Goal: Task Accomplishment & Management: Use online tool/utility

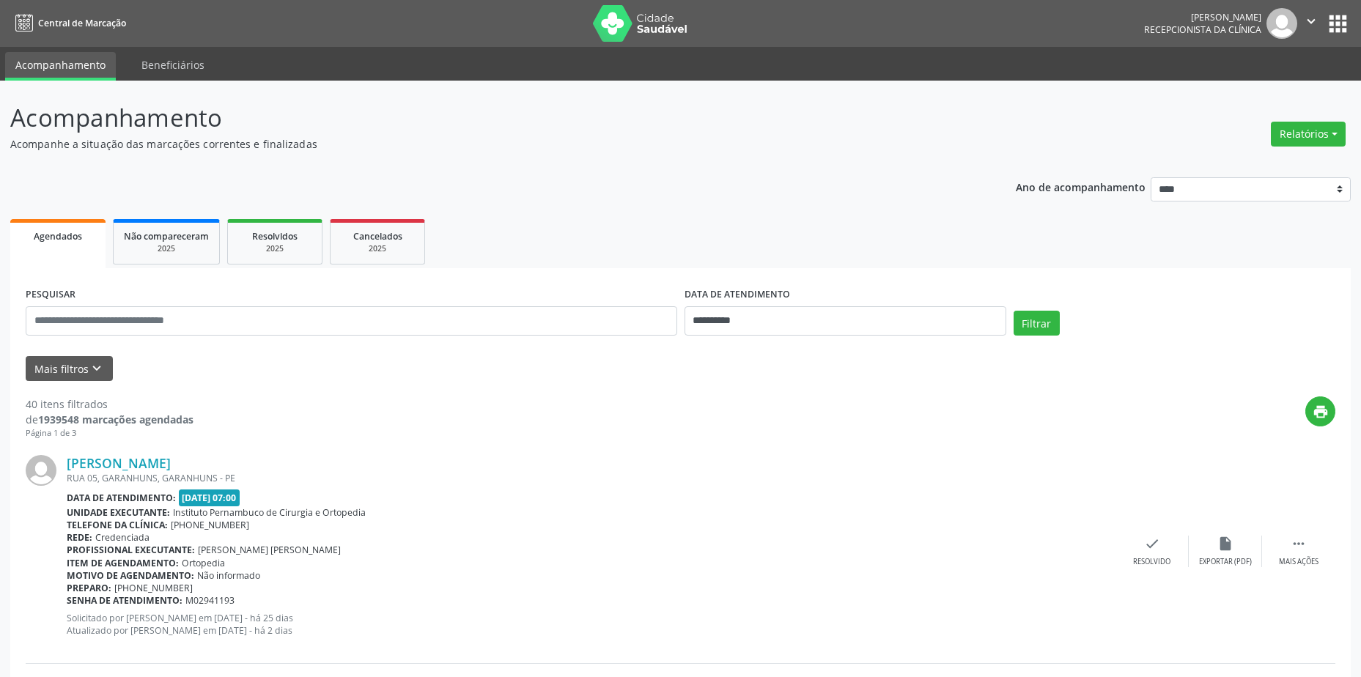
click at [1317, 119] on div "Relatórios Agendamentos Procedimentos realizados" at bounding box center [1308, 134] width 85 height 35
click at [1309, 133] on button "Relatórios" at bounding box center [1308, 134] width 75 height 25
click at [1234, 155] on link "Agendamentos" at bounding box center [1268, 165] width 158 height 21
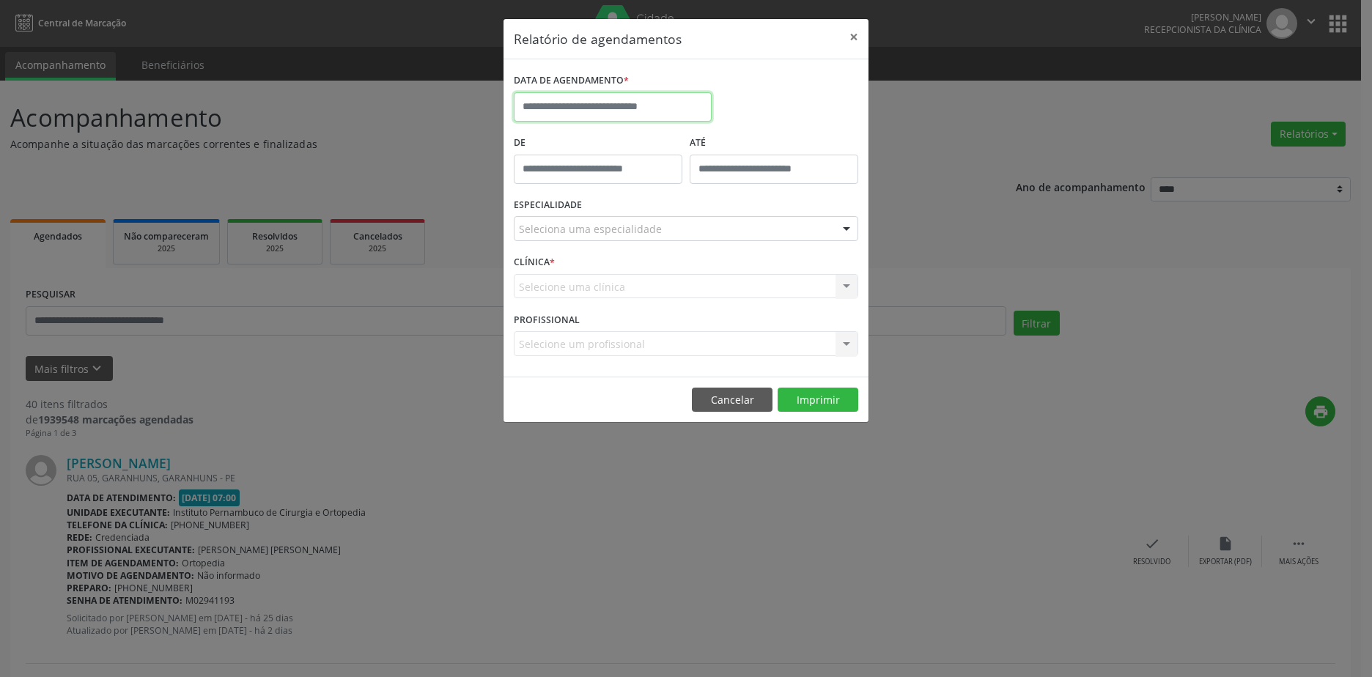
click at [626, 107] on input "text" at bounding box center [613, 106] width 198 height 29
click at [627, 245] on span "15" at bounding box center [626, 242] width 29 height 29
type input "**********"
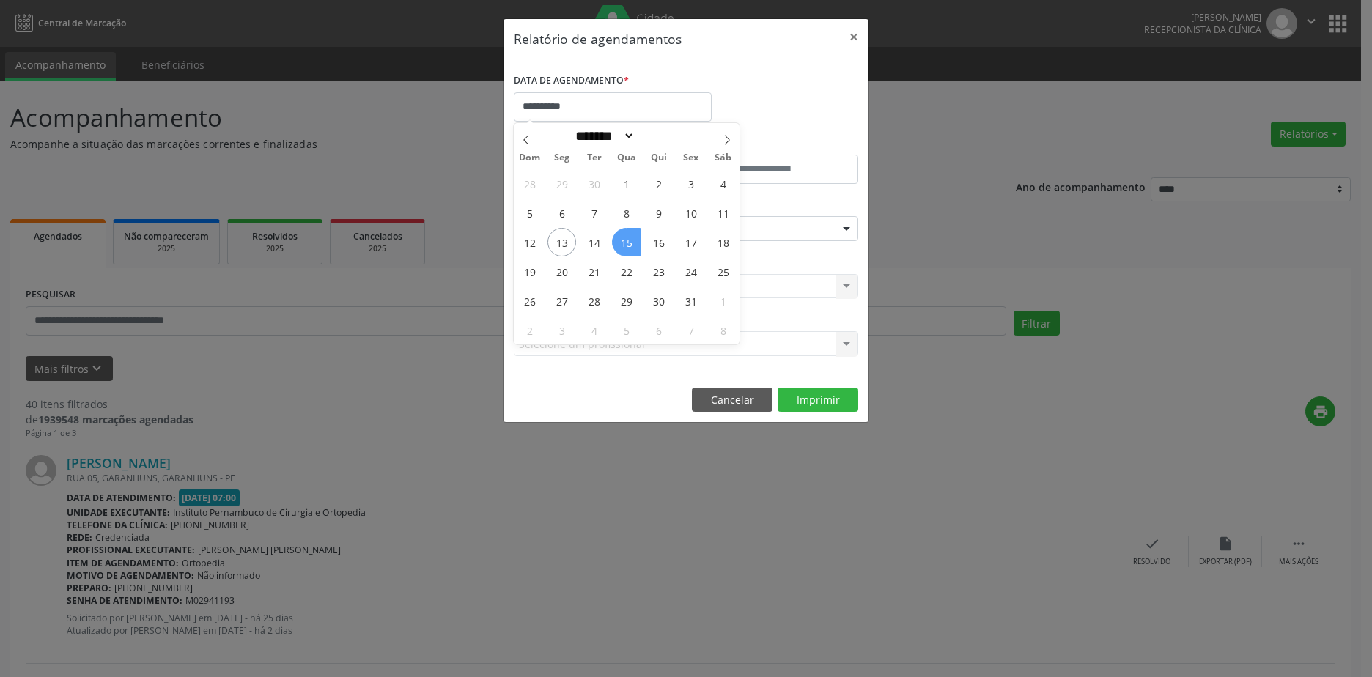
click at [623, 247] on span "15" at bounding box center [626, 242] width 29 height 29
click at [635, 237] on div "Seleciona uma especialidade" at bounding box center [686, 228] width 345 height 25
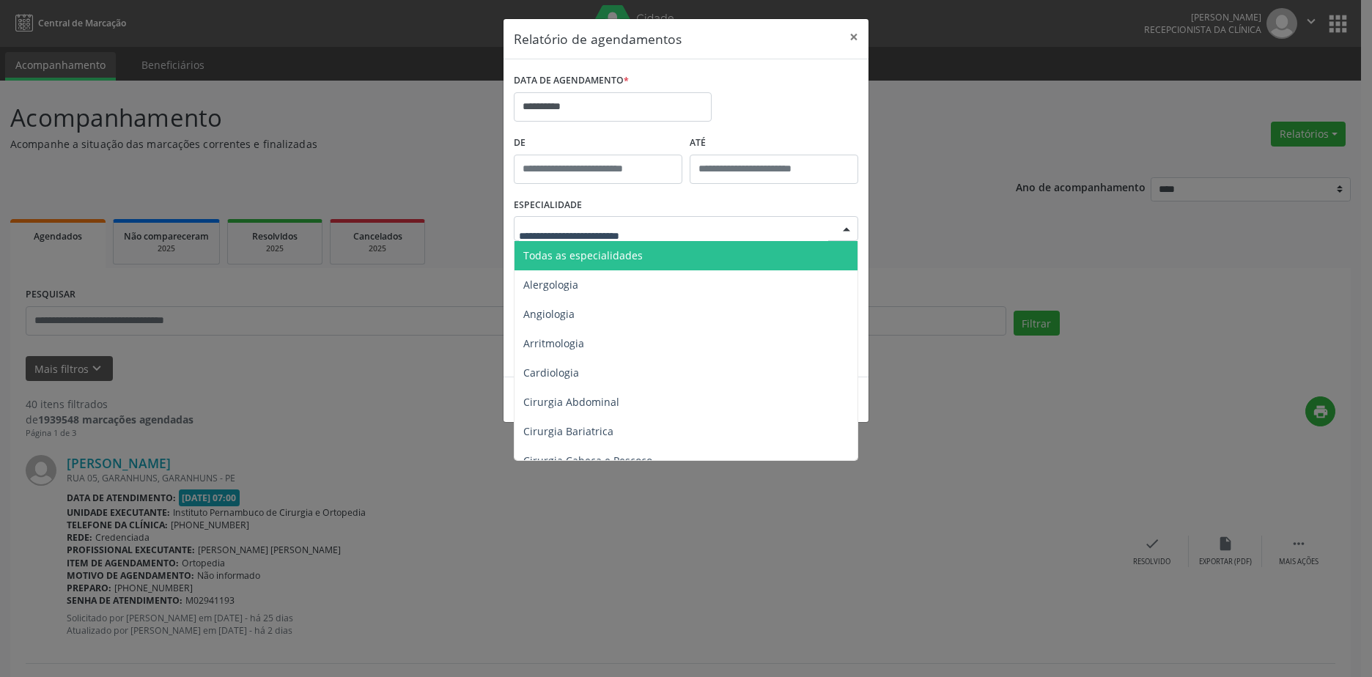
click at [635, 243] on span "Todas as especialidades" at bounding box center [687, 255] width 345 height 29
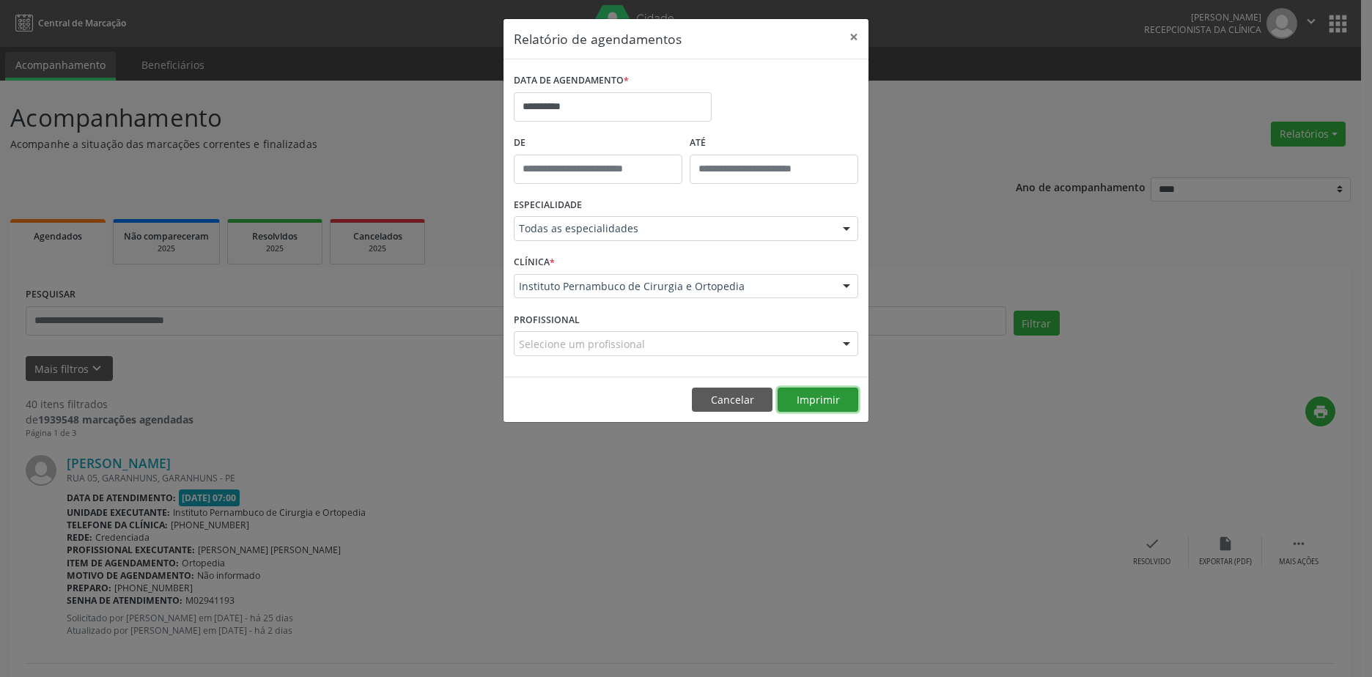
click at [813, 400] on button "Imprimir" at bounding box center [818, 400] width 81 height 25
